Goal: Task Accomplishment & Management: Complete application form

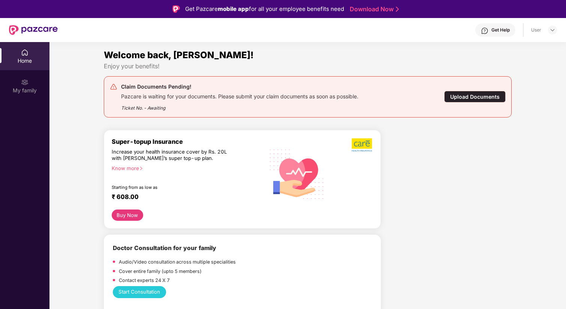
click at [456, 90] on div "Claim Documents Pending! Pazcare is waiting for your documents. Please submit y…" at bounding box center [308, 96] width 396 height 29
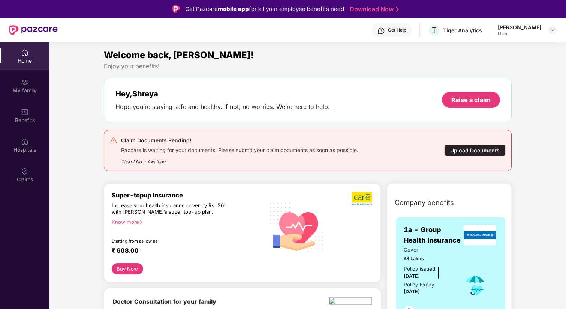
click at [455, 156] on div "Upload Documents" at bounding box center [475, 150] width 62 height 12
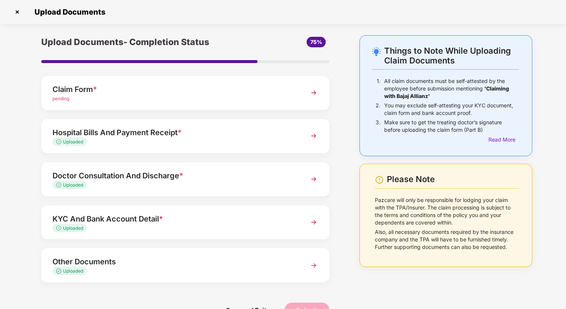
click at [18, 12] on img at bounding box center [17, 12] width 12 height 12
